Goal: Answer question/provide support

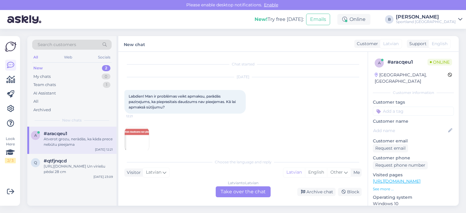
scroll to position [13, 0]
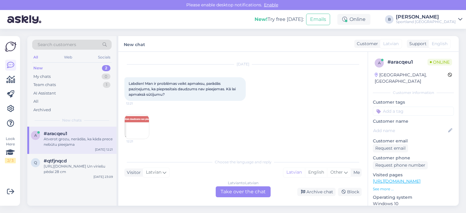
click at [140, 123] on img at bounding box center [137, 127] width 24 height 24
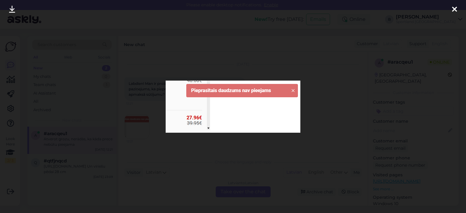
click at [319, 101] on div at bounding box center [233, 106] width 466 height 213
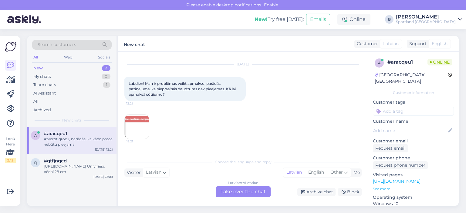
click at [248, 193] on div "Latvian to Latvian Take over the chat" at bounding box center [243, 192] width 55 height 11
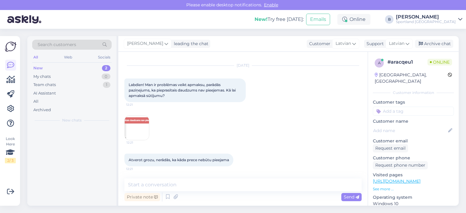
scroll to position [11, 0]
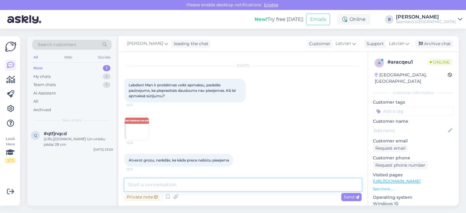
click at [242, 188] on textarea at bounding box center [242, 185] width 237 height 13
click at [266, 175] on div "Chat started [DATE] Labdien! Man ir problēmas veikt apmaksu, parādās paziņejums…" at bounding box center [242, 129] width 249 height 154
click at [260, 188] on textarea at bounding box center [242, 185] width 237 height 13
type textarea "s"
type textarea "S"
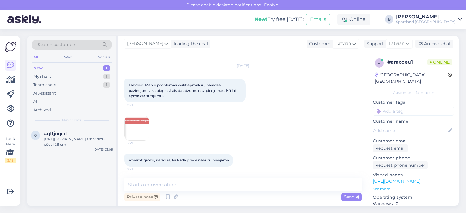
click at [132, 125] on img at bounding box center [137, 128] width 24 height 24
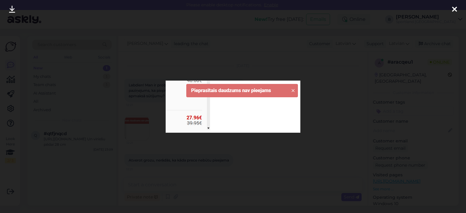
click at [331, 100] on div at bounding box center [233, 106] width 466 height 213
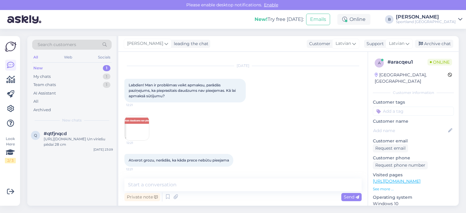
click at [135, 121] on img at bounding box center [137, 128] width 24 height 24
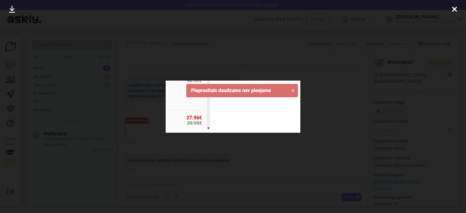
click at [324, 97] on div at bounding box center [233, 106] width 466 height 213
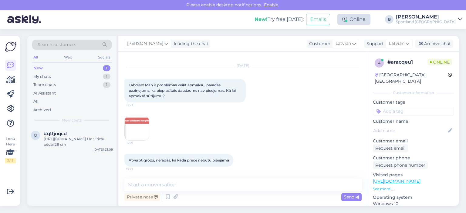
click at [371, 23] on div "Online" at bounding box center [354, 19] width 33 height 11
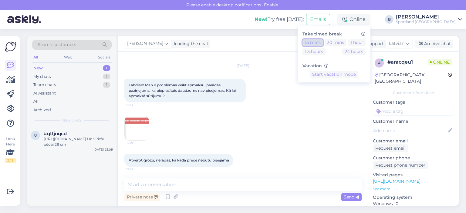
click at [323, 40] on button "15 mins" at bounding box center [313, 42] width 21 height 7
click at [304, 114] on div "[DATE] Labdien! Man ir problēmas veikt apmaksu, parādās paziņejums, ka pieprasī…" at bounding box center [242, 103] width 237 height 88
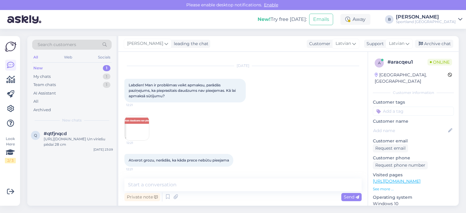
click at [141, 125] on img at bounding box center [137, 128] width 24 height 24
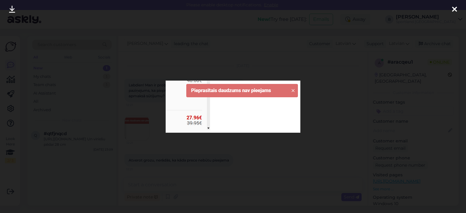
click at [327, 106] on div at bounding box center [233, 106] width 466 height 213
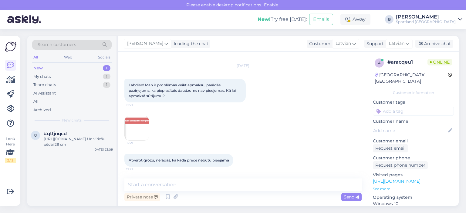
click at [140, 128] on img at bounding box center [137, 128] width 24 height 24
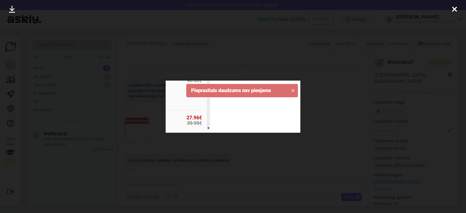
click at [330, 102] on div at bounding box center [233, 106] width 466 height 213
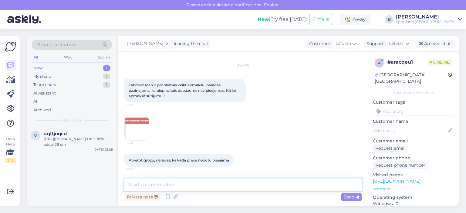
click at [246, 186] on textarea at bounding box center [242, 185] width 237 height 13
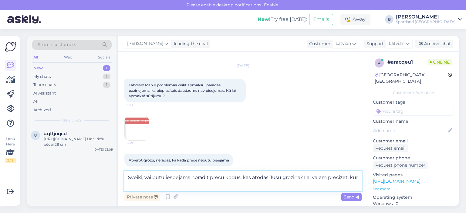
scroll to position [13, 0]
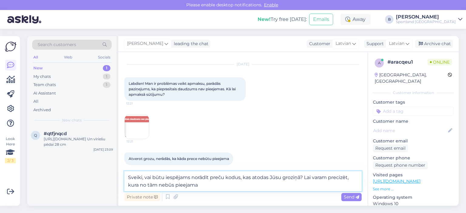
type textarea "Sveiki, vai būtu iespējams norādīt preču kodus, kas atodas Jūsu groziņā? Lai va…"
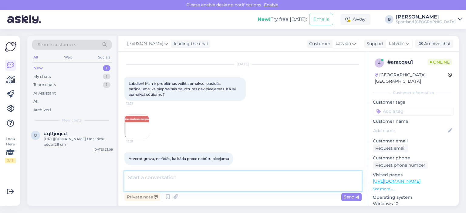
scroll to position [49, 0]
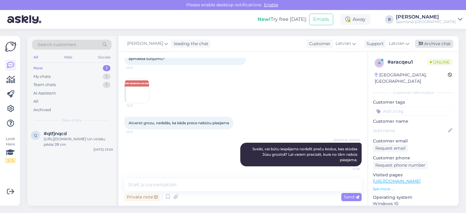
click at [437, 45] on div "Archive chat" at bounding box center [434, 44] width 38 height 8
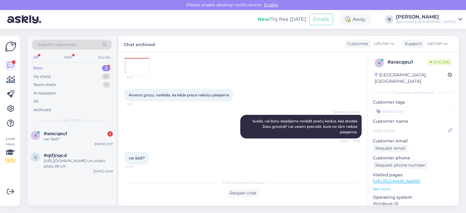
scroll to position [114, 0]
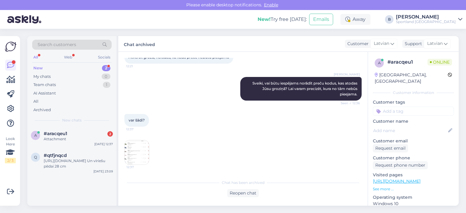
click at [240, 189] on div "Reopen chat" at bounding box center [243, 193] width 32 height 8
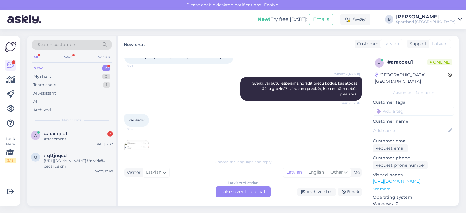
click at [144, 147] on img at bounding box center [137, 153] width 24 height 24
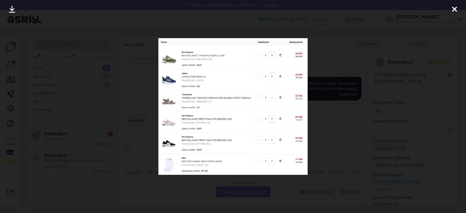
scroll to position [173, 0]
click at [340, 127] on div at bounding box center [233, 106] width 466 height 213
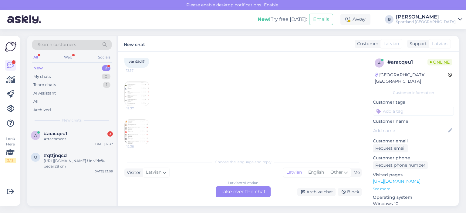
click at [260, 189] on div "Latvian to Latvian Take over the chat" at bounding box center [243, 192] width 55 height 11
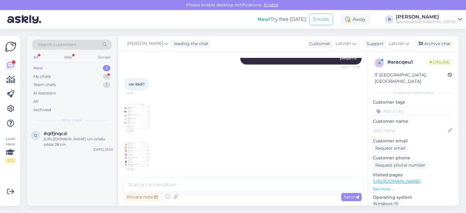
click at [146, 153] on img at bounding box center [137, 155] width 24 height 24
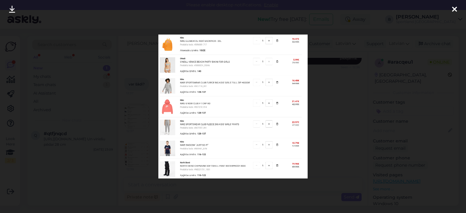
click at [341, 110] on div at bounding box center [233, 106] width 466 height 213
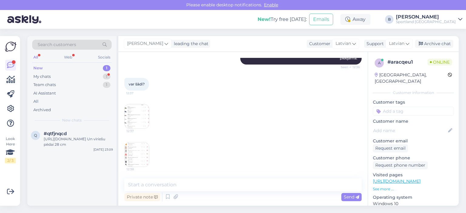
click at [141, 116] on img at bounding box center [137, 116] width 24 height 24
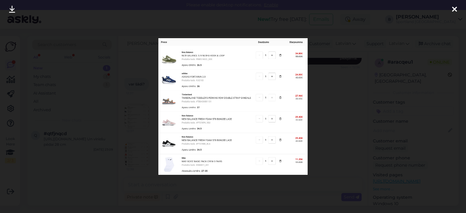
scroll to position [189, 0]
click at [326, 105] on div at bounding box center [233, 106] width 466 height 213
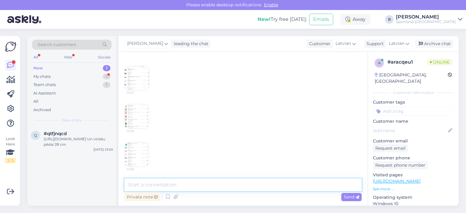
click at [201, 181] on textarea at bounding box center [242, 185] width 237 height 13
type textarea "J"
type textarea "[PERSON_NAME]."
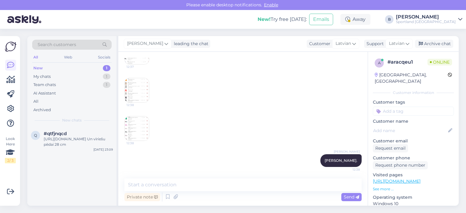
click at [139, 93] on img at bounding box center [137, 90] width 24 height 24
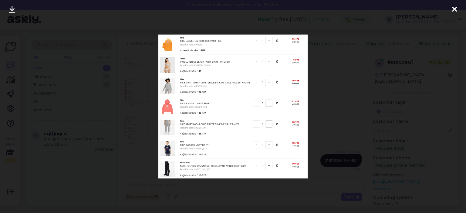
click at [327, 82] on div at bounding box center [233, 106] width 466 height 213
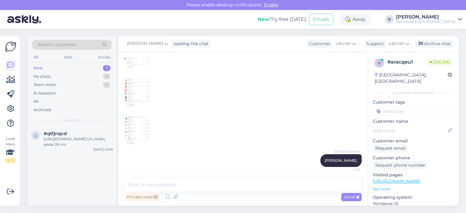
click at [141, 122] on img at bounding box center [137, 129] width 24 height 24
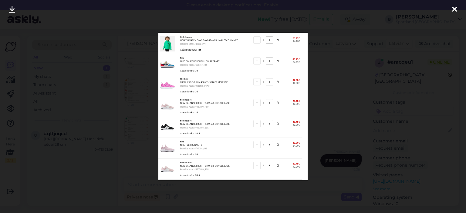
click at [318, 96] on div at bounding box center [233, 106] width 466 height 213
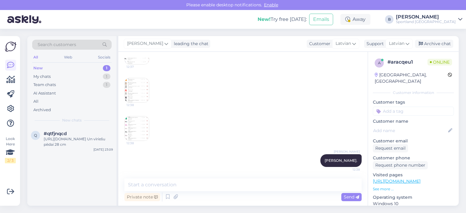
scroll to position [124, 0]
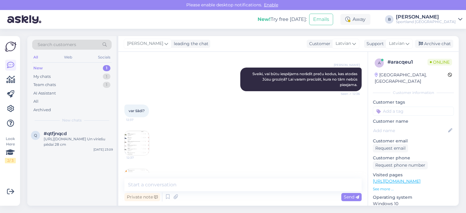
click at [136, 141] on img at bounding box center [137, 143] width 24 height 24
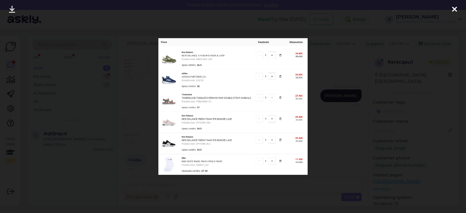
scroll to position [311, 0]
click at [394, 78] on div at bounding box center [233, 106] width 466 height 213
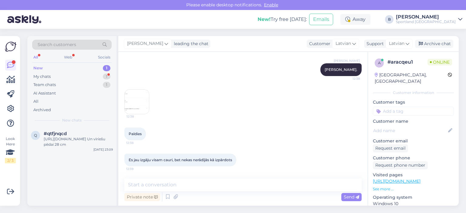
click at [140, 94] on img at bounding box center [137, 102] width 24 height 24
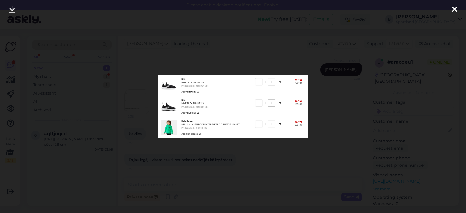
click at [318, 95] on div at bounding box center [233, 106] width 466 height 213
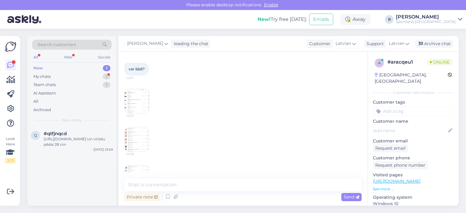
scroll to position [129, 0]
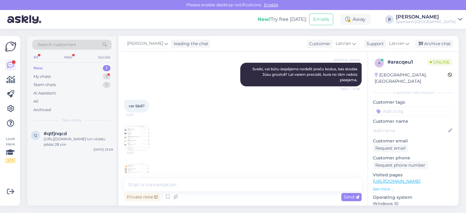
click at [141, 136] on img at bounding box center [137, 138] width 24 height 24
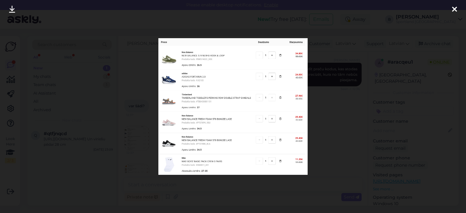
click at [328, 131] on div at bounding box center [233, 106] width 466 height 213
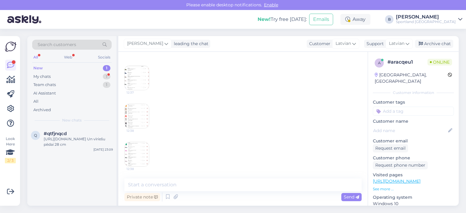
scroll to position [189, 0]
click at [141, 128] on span "12:38" at bounding box center [138, 130] width 23 height 5
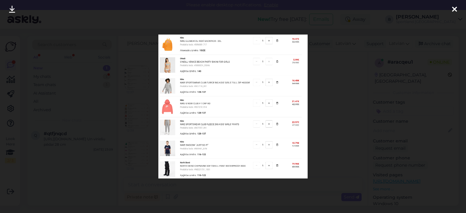
click at [406, 35] on div at bounding box center [233, 106] width 466 height 213
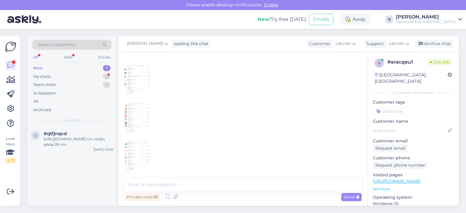
click at [134, 82] on img at bounding box center [137, 78] width 24 height 24
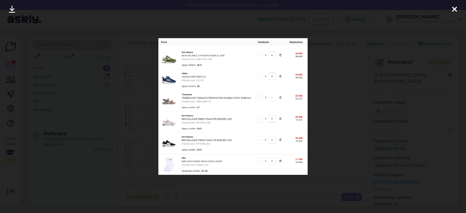
click at [339, 90] on div at bounding box center [233, 106] width 466 height 213
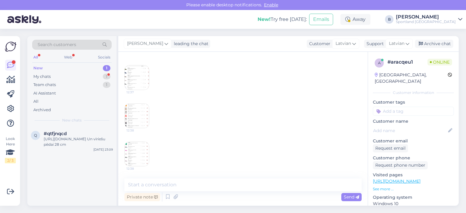
click at [139, 119] on img at bounding box center [137, 116] width 24 height 24
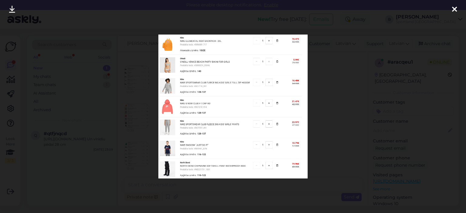
click at [325, 99] on div at bounding box center [233, 106] width 466 height 213
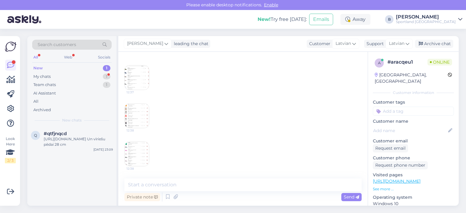
click at [140, 148] on img at bounding box center [137, 154] width 24 height 24
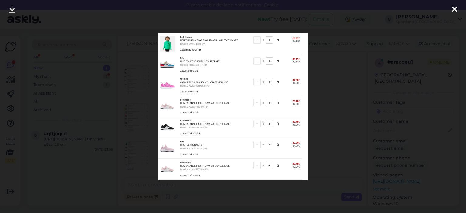
click at [328, 105] on div at bounding box center [233, 106] width 466 height 213
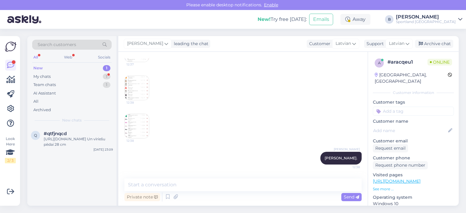
scroll to position [280, 0]
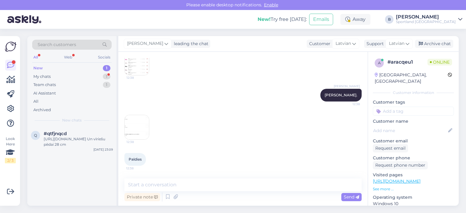
click at [137, 123] on img at bounding box center [137, 127] width 24 height 24
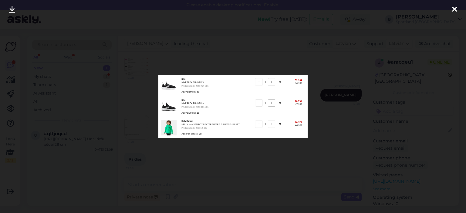
drag, startPoint x: 414, startPoint y: 55, endPoint x: 407, endPoint y: 37, distance: 18.8
click at [414, 55] on div at bounding box center [233, 106] width 466 height 213
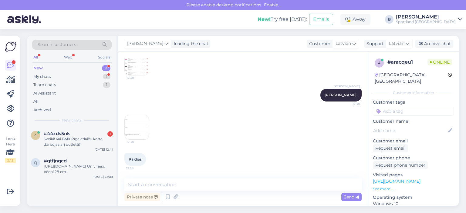
click at [249, 195] on div "Private note Send" at bounding box center [242, 198] width 237 height 12
click at [240, 184] on textarea at bounding box center [242, 185] width 237 height 13
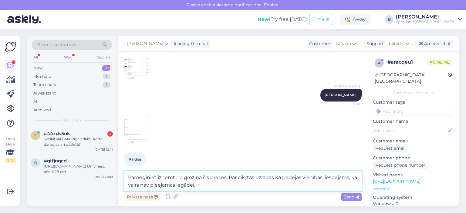
type textarea "Pamēģiniet izņemt no groziņa šīs preces. Par cik, tās uzrādās kā pēdējās vienīb…"
click at [245, 187] on textarea "Pamēģiniet izņemt no groziņa šīs preces. Par cik, tās uzrādās kā pēdējās vienīb…" at bounding box center [242, 181] width 237 height 20
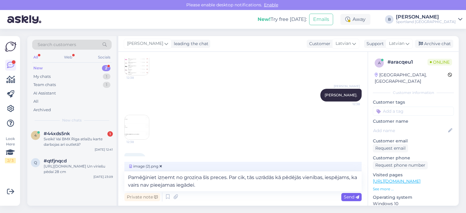
click at [349, 197] on span "Send" at bounding box center [351, 197] width 15 height 5
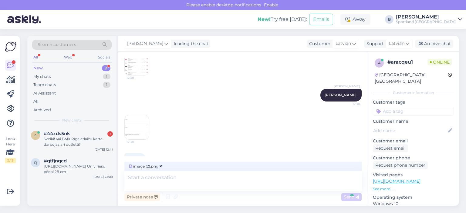
scroll to position [386, 0]
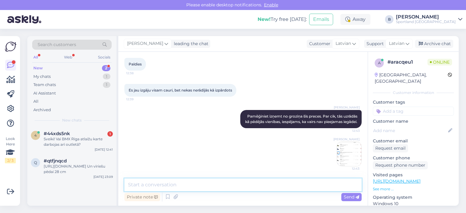
click at [204, 185] on textarea at bounding box center [242, 185] width 237 height 13
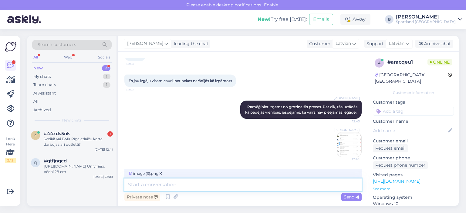
scroll to position [395, 0]
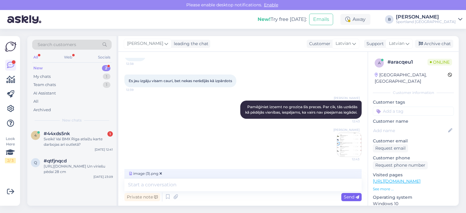
click at [353, 196] on span "Send" at bounding box center [351, 197] width 15 height 5
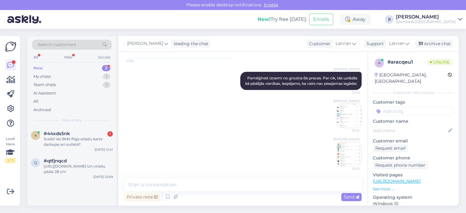
click at [211, 194] on div "Private note Send" at bounding box center [242, 198] width 237 height 12
click at [209, 184] on textarea at bounding box center [242, 185] width 237 height 13
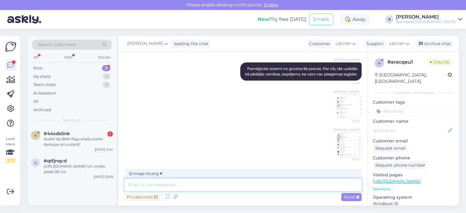
scroll to position [433, 0]
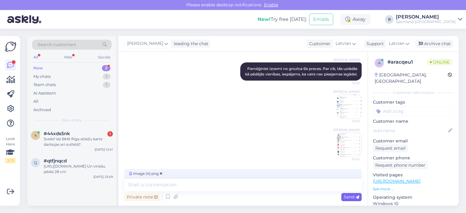
click at [351, 197] on span "Send" at bounding box center [351, 197] width 15 height 5
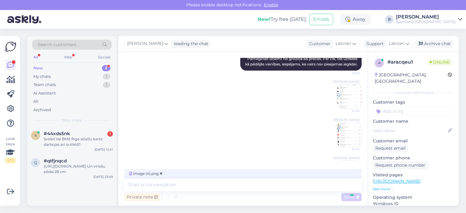
scroll to position [462, 0]
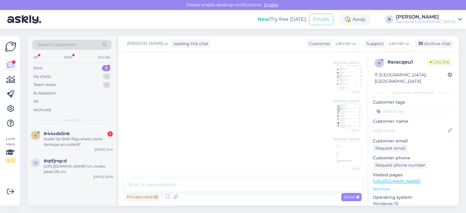
click at [343, 148] on img at bounding box center [349, 154] width 24 height 24
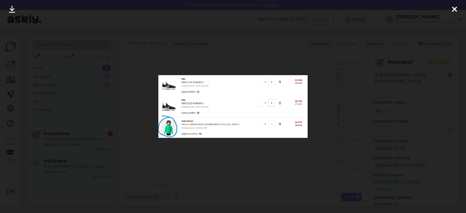
click at [214, 157] on div at bounding box center [233, 106] width 466 height 213
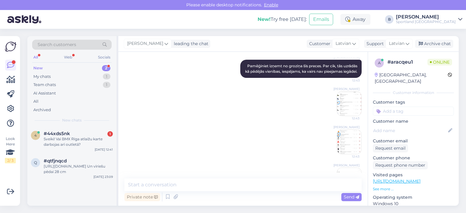
scroll to position [462, 0]
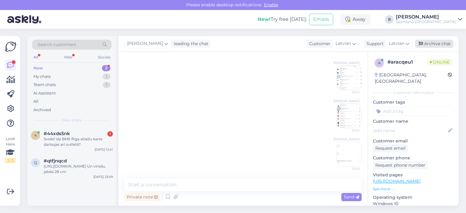
click at [441, 45] on div "Archive chat" at bounding box center [434, 44] width 38 height 8
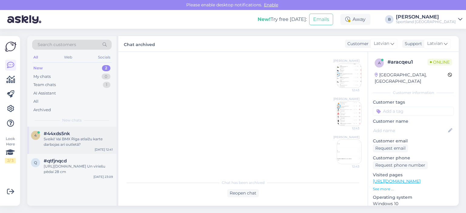
click at [80, 137] on div "Sveiki! Vai BMX Rīga atlaižu karte darbojas arī outletā?" at bounding box center [78, 142] width 69 height 11
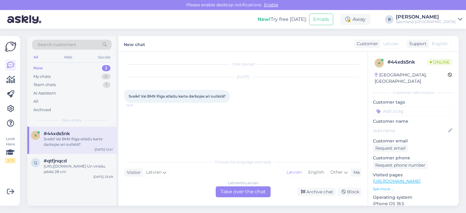
click at [248, 192] on div "Latvian to Latvian Take over the chat" at bounding box center [243, 192] width 55 height 11
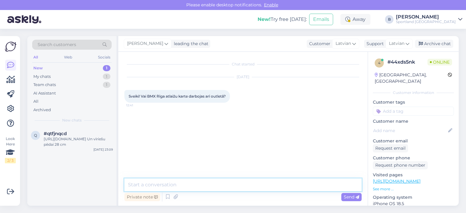
click at [248, 182] on textarea at bounding box center [242, 185] width 237 height 13
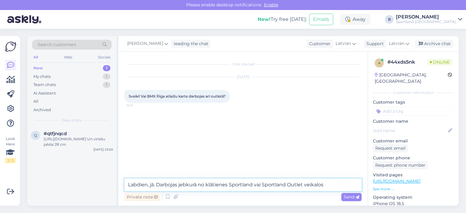
type textarea "Labdien, jā. Darbojas jebkurā no klātienes Sportland vai Sportland Outlet veika…"
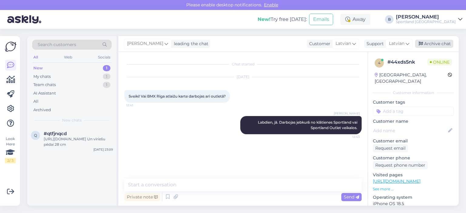
click at [433, 42] on div "Archive chat" at bounding box center [434, 44] width 38 height 8
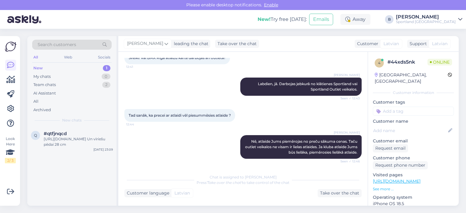
scroll to position [64, 0]
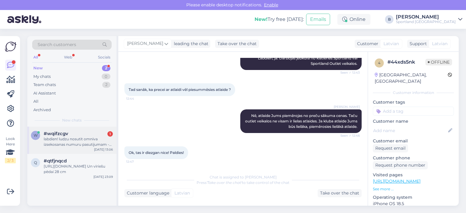
click at [75, 143] on div "labdien! ludzu nosutit omniva izsekosanas numuru pasutijumam - #1000471499. Pal…" at bounding box center [78, 142] width 69 height 11
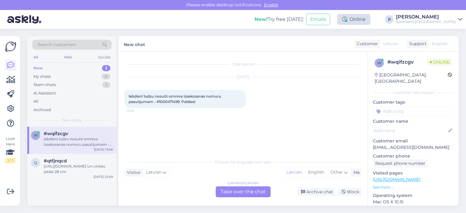
click at [371, 18] on div "Online" at bounding box center [354, 19] width 33 height 11
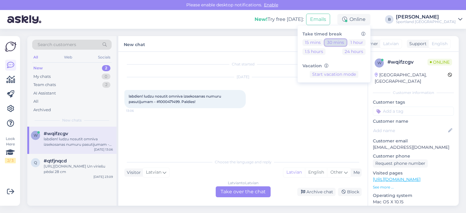
click at [347, 45] on button "30 mins" at bounding box center [336, 42] width 22 height 7
click at [176, 101] on span "labdien! ludzu nosutit omniva izsekosanas numuru pasutijumam - #1000471499. Pal…" at bounding box center [175, 99] width 93 height 10
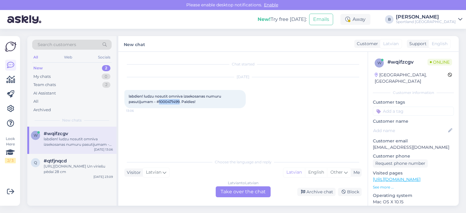
click at [176, 101] on span "labdien! ludzu nosutit omniva izsekosanas numuru pasutijumam - #1000471499. Pal…" at bounding box center [175, 99] width 93 height 10
copy span "1000471499"
click at [226, 190] on div "Latvian to Latvian Take over the chat" at bounding box center [243, 192] width 55 height 11
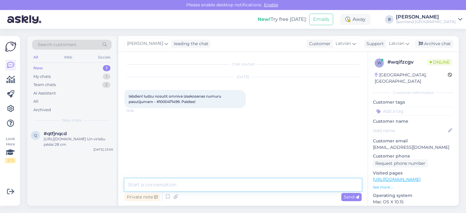
click at [237, 182] on textarea at bounding box center [242, 185] width 237 height 13
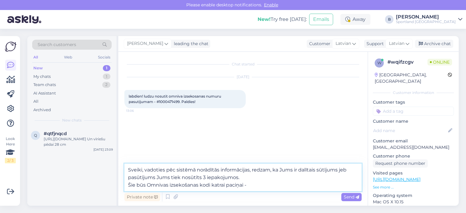
paste textarea "CC823308176EE"
paste textarea "CC823326356EE"
click at [301, 186] on textarea "Sveiki, vadoties pēc sistēmā norādītās informācijas, redzam, ka Jums ir dalītai…" at bounding box center [242, 178] width 237 height 28
click at [341, 186] on textarea "Sveiki, vadoties pēc sistēmā norādītās informācijas, redzam, ka Jums ir dalītai…" at bounding box center [242, 178] width 237 height 28
paste textarea "CC824485623EE"
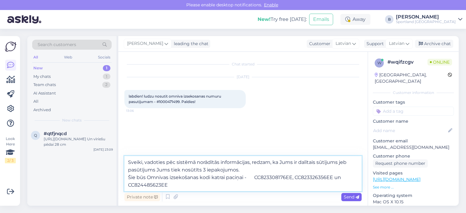
type textarea "Sveiki, vadoties pēc sistēmā norādītās informācijas, redzam, ka Jums ir dalītai…"
click at [353, 196] on span "Send" at bounding box center [351, 197] width 15 height 5
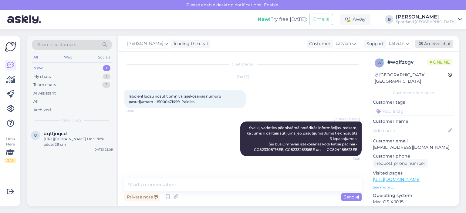
click at [428, 45] on div "Archive chat" at bounding box center [434, 44] width 38 height 8
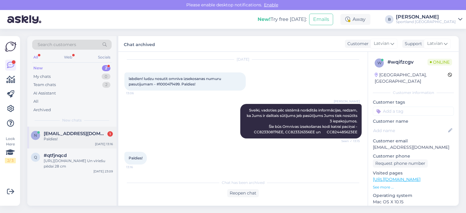
click at [55, 132] on span "[EMAIL_ADDRESS][DOMAIN_NAME]" at bounding box center [75, 133] width 63 height 5
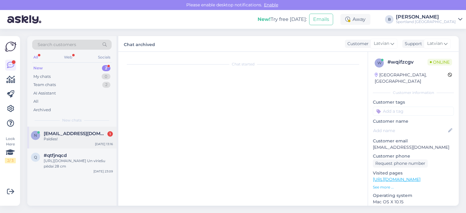
scroll to position [38, 0]
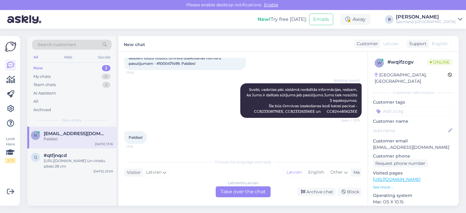
click at [255, 191] on div "Latvian to Latvian Take over the chat" at bounding box center [243, 192] width 55 height 11
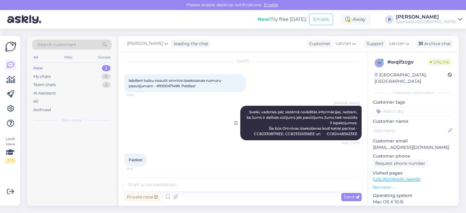
scroll to position [16, 0]
click at [441, 41] on div "Archive chat" at bounding box center [434, 44] width 38 height 8
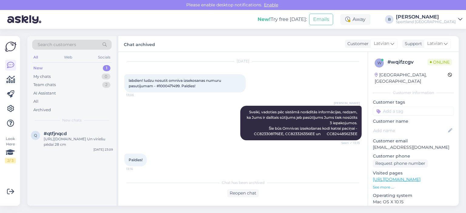
scroll to position [18, 0]
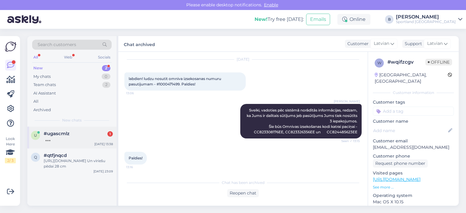
click at [67, 145] on div "u #ugascmlz [DATE] 13:38" at bounding box center [71, 138] width 89 height 22
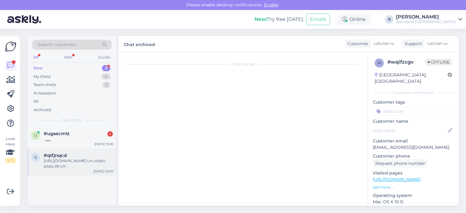
scroll to position [0, 0]
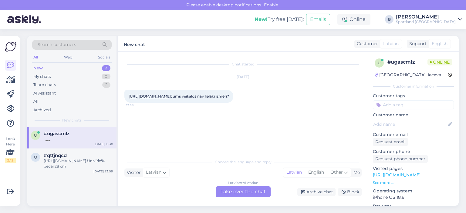
click at [244, 190] on div "Latvian to Latvian Take over the chat" at bounding box center [243, 192] width 55 height 11
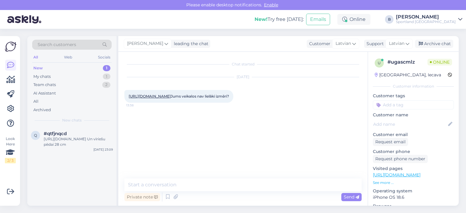
click at [171, 99] on link "[URL][DOMAIN_NAME]" at bounding box center [150, 96] width 42 height 5
click at [221, 188] on textarea at bounding box center [242, 185] width 237 height 13
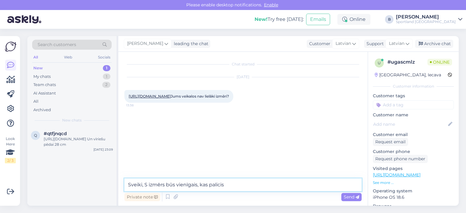
type textarea "Sveiki, S izmērs būs vienīgais, kas palicis."
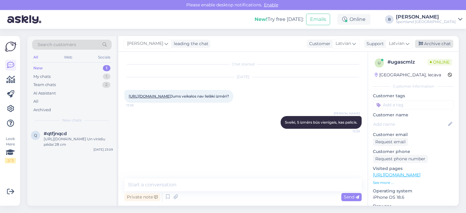
click at [435, 46] on div "Archive chat" at bounding box center [434, 44] width 38 height 8
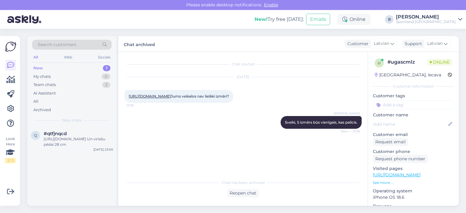
scroll to position [1, 0]
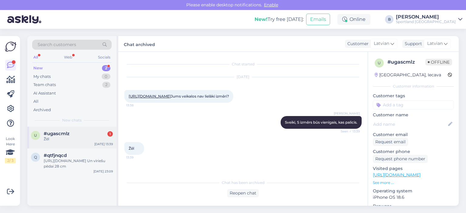
click at [66, 140] on div "Žēl" at bounding box center [78, 139] width 69 height 5
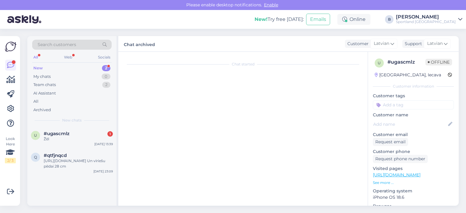
scroll to position [22, 0]
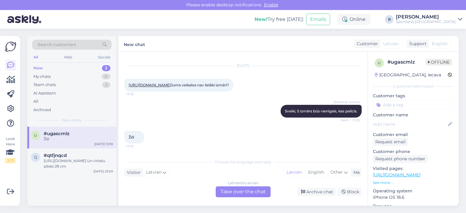
click at [230, 190] on div "Latvian to Latvian Take over the chat" at bounding box center [243, 192] width 55 height 11
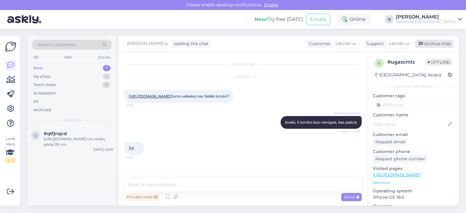
click at [442, 46] on div "Archive chat" at bounding box center [434, 44] width 38 height 8
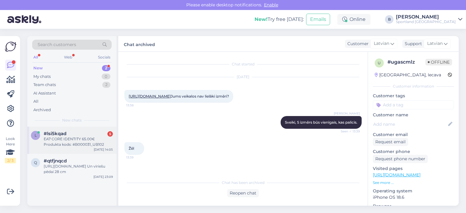
click at [76, 141] on div "EA7 CORE IDENTITY 65.00€ Produkta kods: #B000031_UB102" at bounding box center [78, 142] width 69 height 11
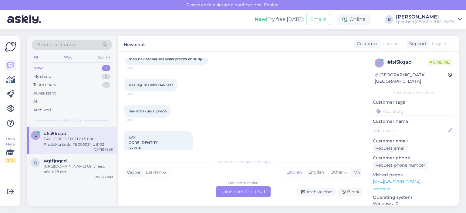
scroll to position [317, 0]
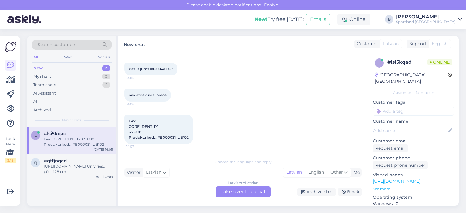
click at [248, 192] on div "Latvian to Latvian Take over the chat" at bounding box center [243, 192] width 55 height 11
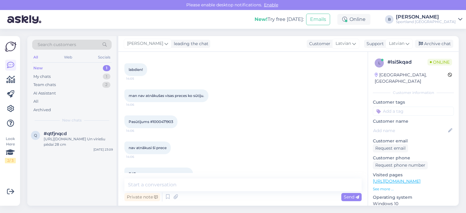
scroll to position [295, 0]
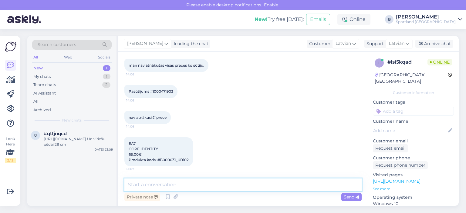
click at [226, 185] on textarea at bounding box center [242, 185] width 237 height 13
type textarea "Sveiki, pārbaudīsim."
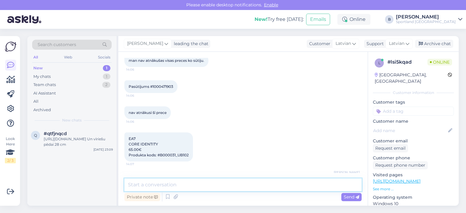
scroll to position [291, 0]
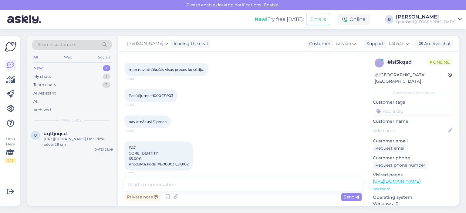
click at [160, 95] on span "Pasūtījums #1000471903" at bounding box center [151, 95] width 45 height 5
copy div "1000471903 14:06"
click at [228, 187] on textarea at bounding box center [242, 185] width 237 height 13
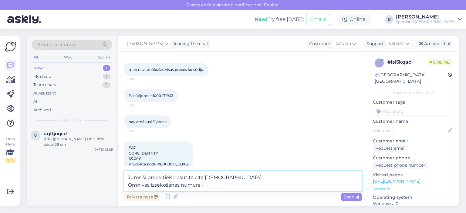
paste textarea "CC824866278EE"
type textarea "Jums šī prece tiek nosūtīta citā [DEMOGRAPHIC_DATA]. Omnivas izsekošanas numurs…"
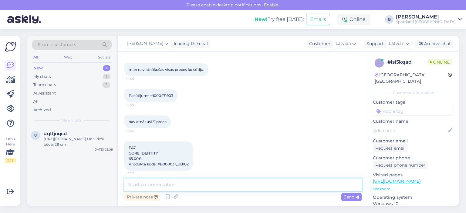
scroll to position [353, 0]
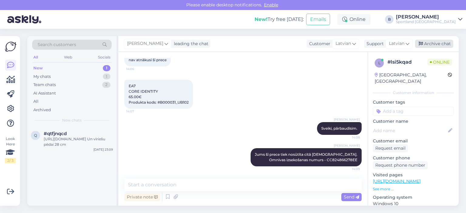
click at [446, 46] on div "Archive chat" at bounding box center [434, 44] width 38 height 8
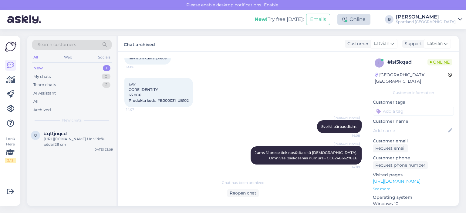
click at [371, 22] on div "Online" at bounding box center [354, 19] width 33 height 11
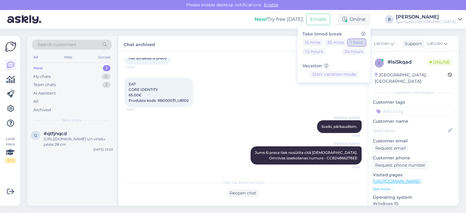
click at [366, 41] on button "1 hour" at bounding box center [357, 42] width 18 height 7
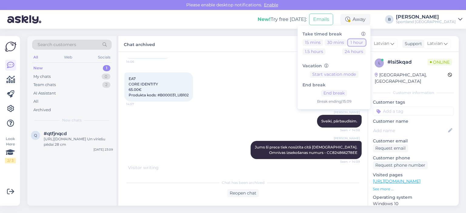
scroll to position [381, 0]
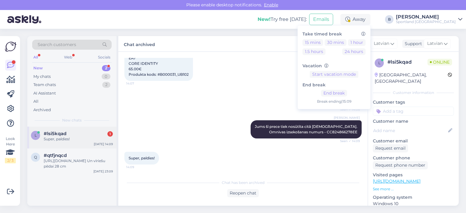
click at [54, 132] on span "#lsi5kqad" at bounding box center [55, 133] width 23 height 5
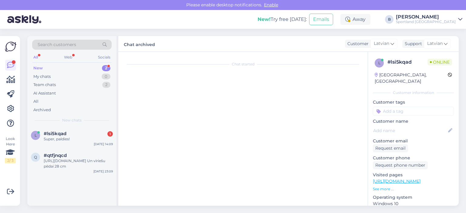
scroll to position [401, 0]
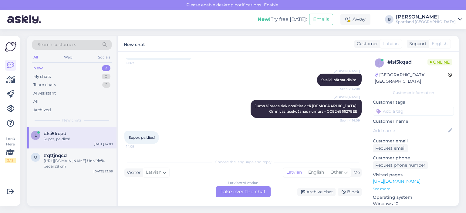
click at [253, 192] on div "Latvian to Latvian Take over the chat" at bounding box center [243, 192] width 55 height 11
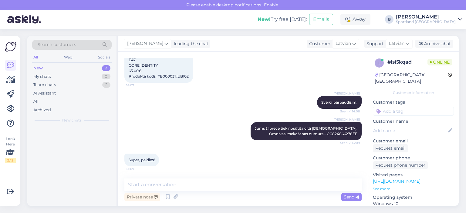
scroll to position [379, 0]
click at [434, 44] on div "Archive chat" at bounding box center [434, 44] width 38 height 8
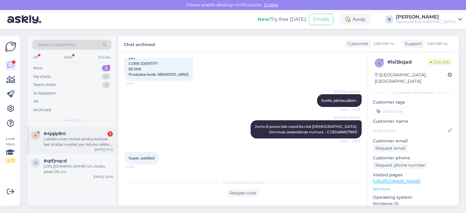
click at [76, 137] on div "Labdien,man meitai atnāca botiņas bet izrādas mazliet par lielu!es vēlētos sama…" at bounding box center [78, 142] width 69 height 11
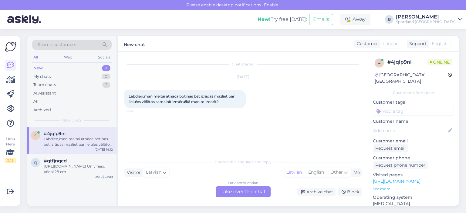
click at [234, 189] on div "Latvian to Latvian Take over the chat" at bounding box center [243, 192] width 55 height 11
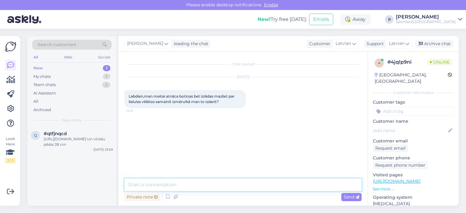
click at [232, 189] on textarea at bounding box center [242, 185] width 237 height 13
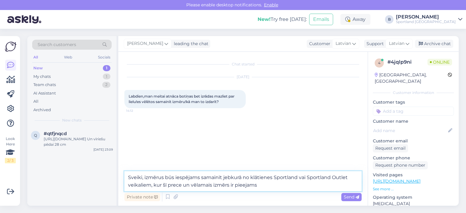
type textarea "Sveiki, izmērus būs iespējams samainīt jebkurā no klātienes Sportland vai Sport…"
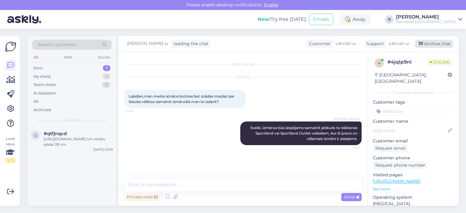
click at [435, 46] on div "Archive chat" at bounding box center [434, 44] width 38 height 8
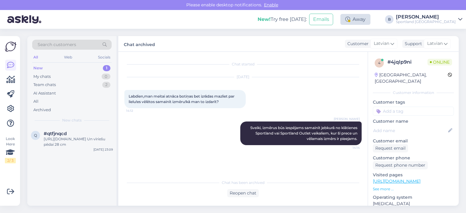
click at [371, 20] on div "Away" at bounding box center [356, 19] width 30 height 11
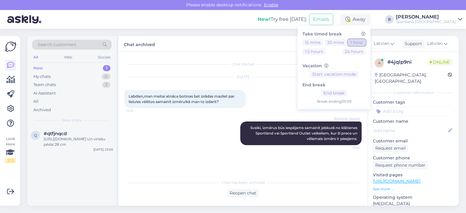
click at [366, 42] on button "1 hour" at bounding box center [357, 42] width 18 height 7
